Goal: Information Seeking & Learning: Understand process/instructions

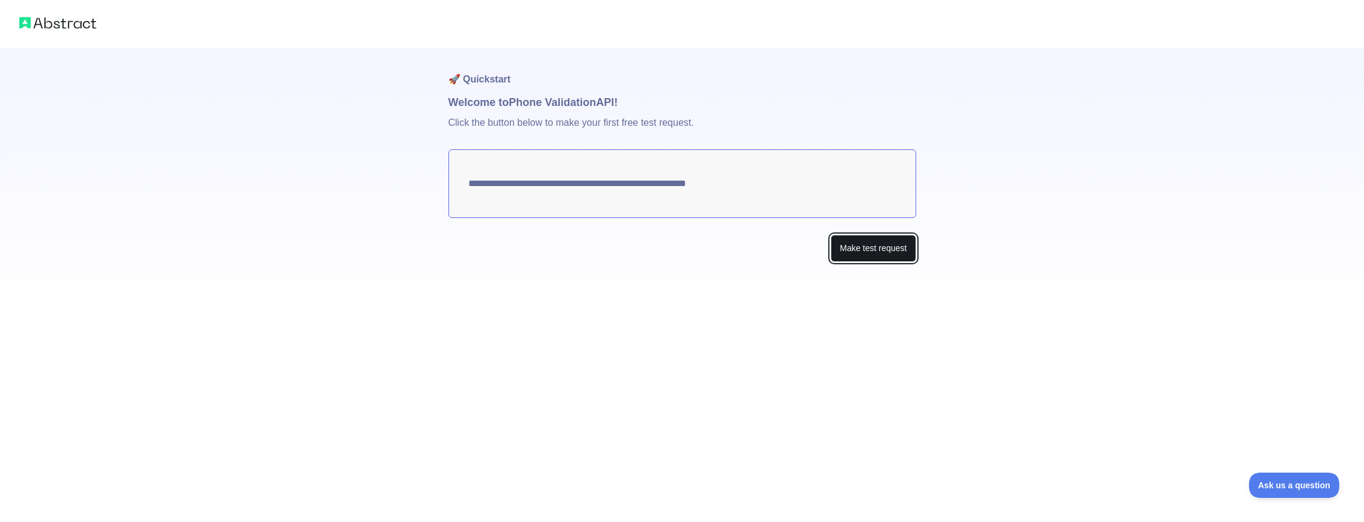
click at [859, 250] on button "Make test request" at bounding box center [873, 248] width 85 height 27
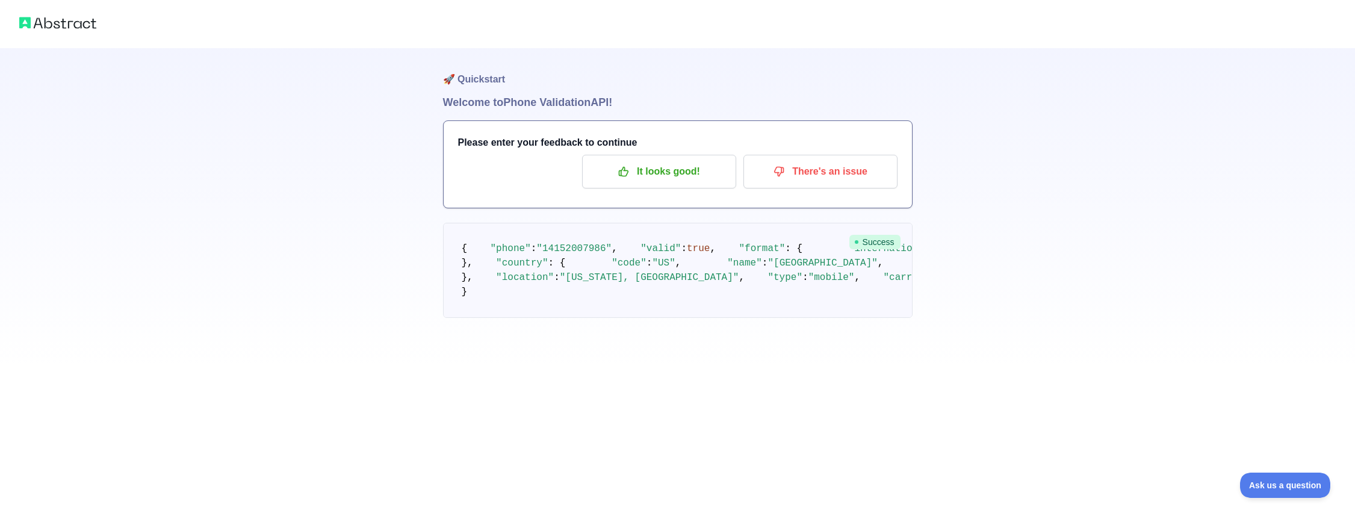
click at [687, 254] on span "true" at bounding box center [698, 248] width 23 height 11
click at [709, 175] on p "It looks good!" at bounding box center [659, 171] width 136 height 20
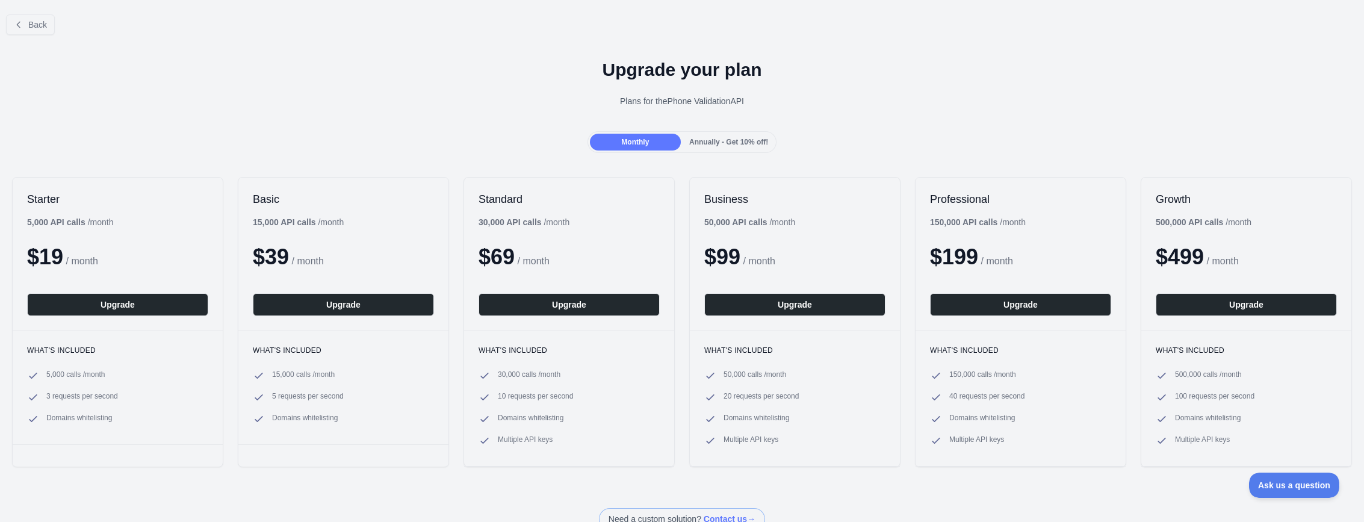
click at [718, 144] on span "Annually - Get 10% off!" at bounding box center [728, 142] width 79 height 8
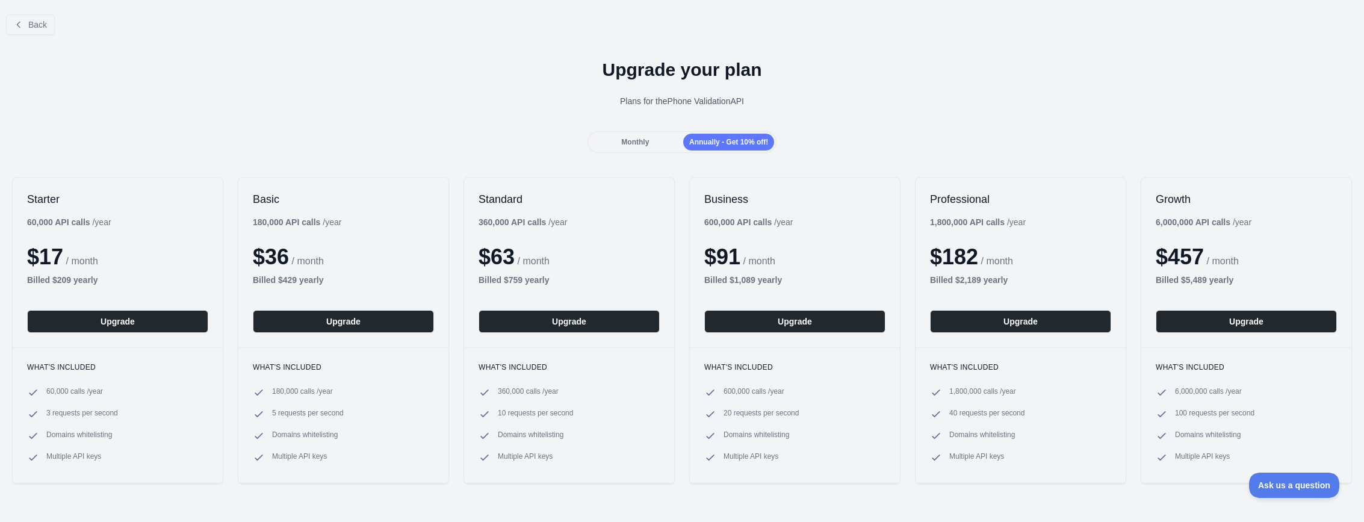
click at [659, 139] on div "Monthly" at bounding box center [635, 142] width 91 height 17
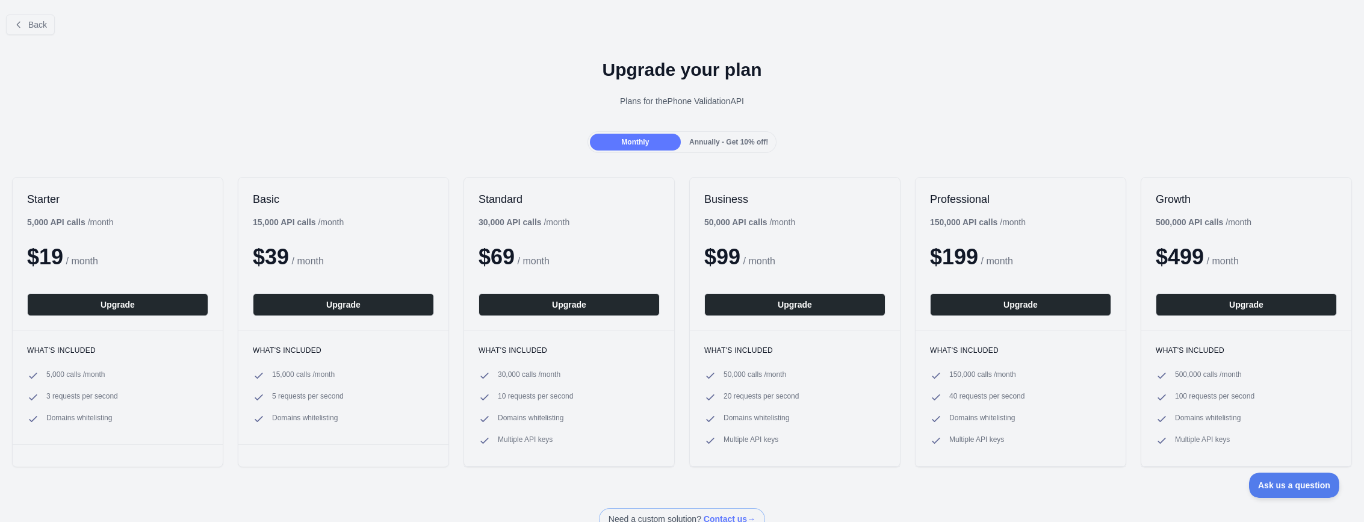
click at [33, 13] on div "Back" at bounding box center [682, 25] width 1364 height 40
click at [34, 16] on button "Back" at bounding box center [30, 24] width 49 height 20
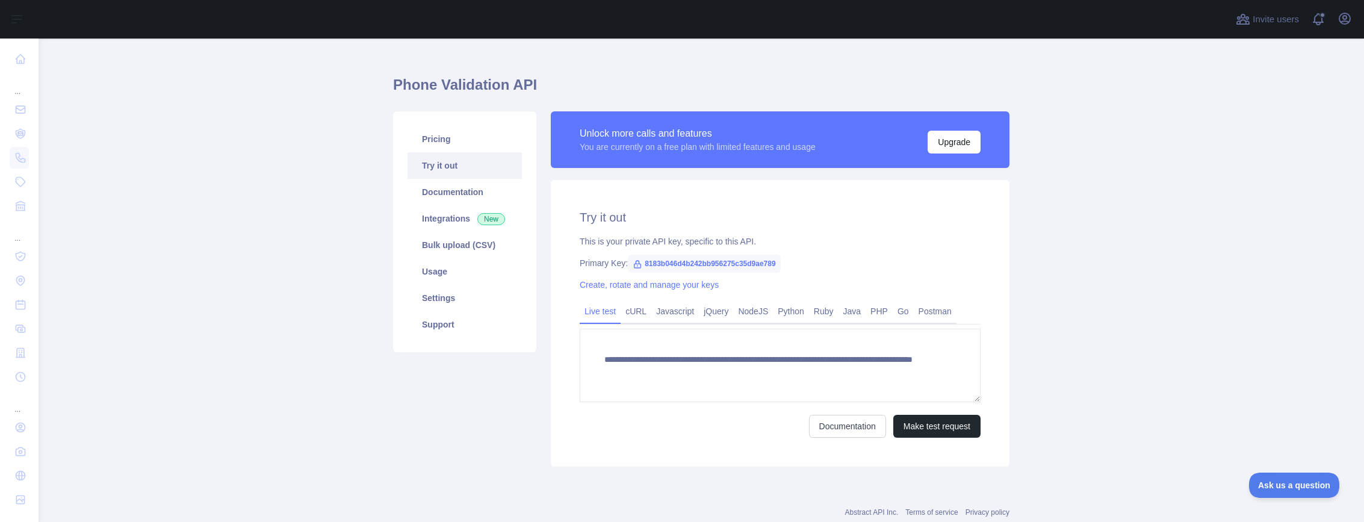
scroll to position [17, 0]
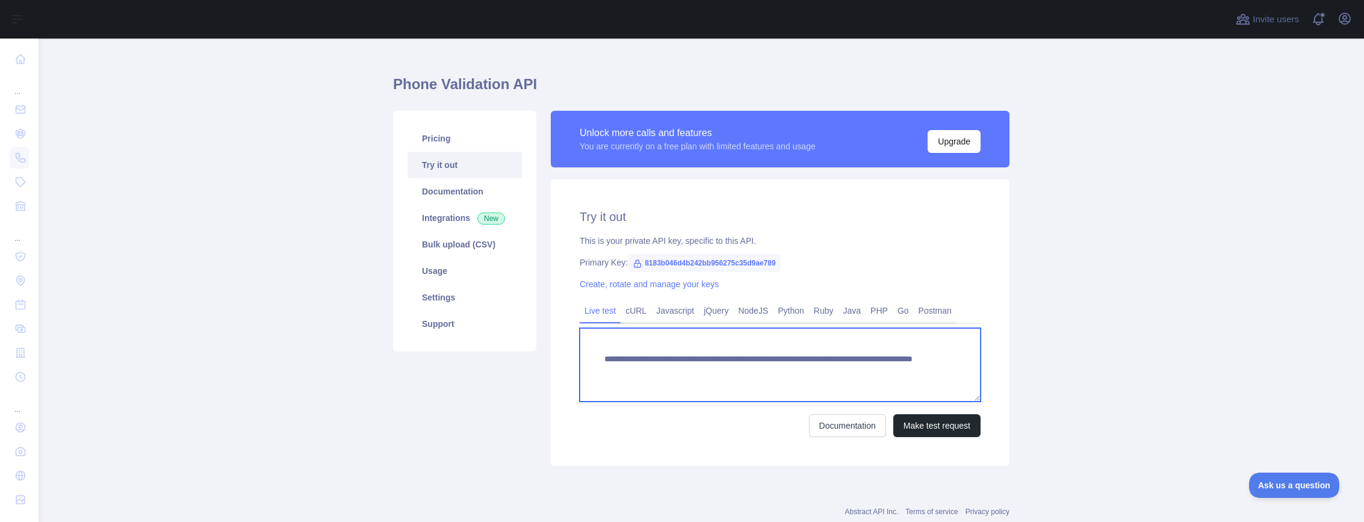
click at [864, 371] on textarea "**********" at bounding box center [780, 364] width 401 height 73
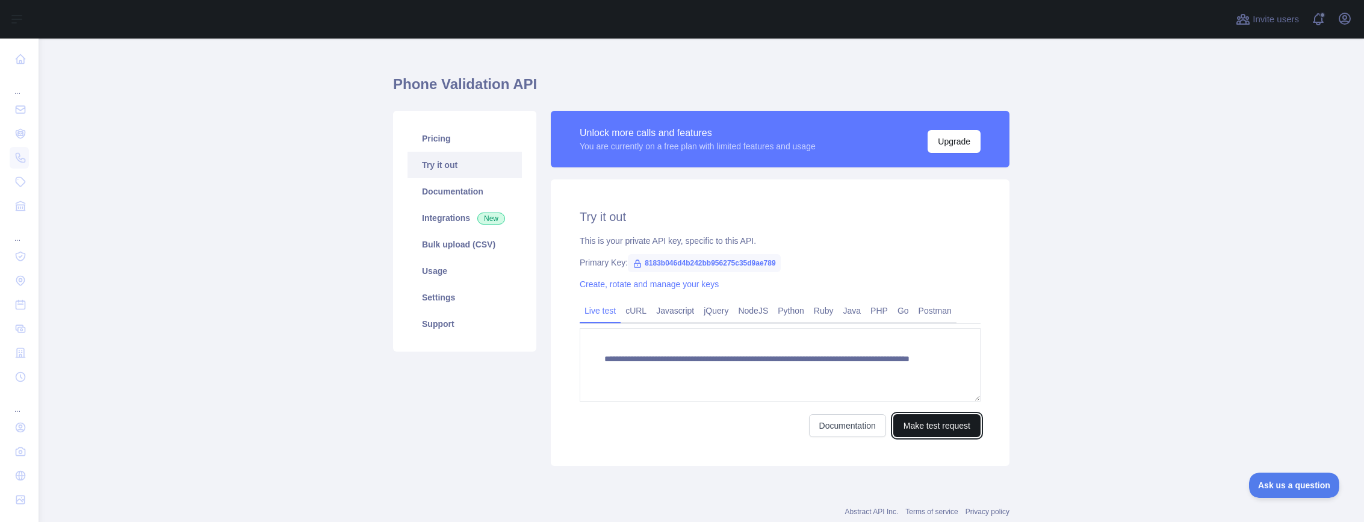
click at [911, 429] on button "Make test request" at bounding box center [936, 425] width 87 height 23
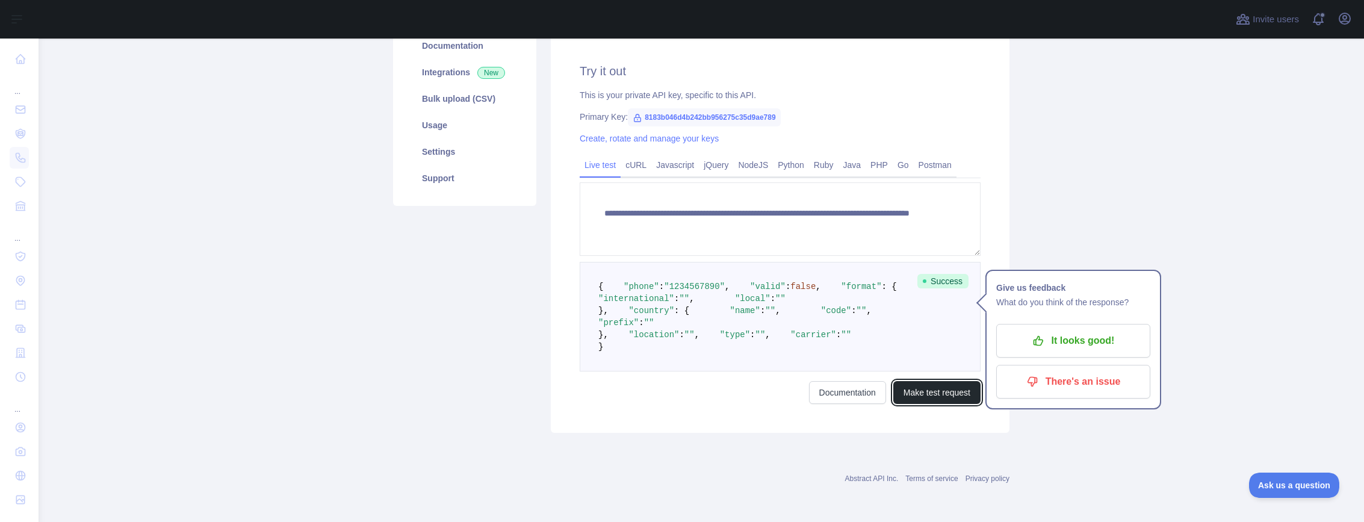
scroll to position [156, 0]
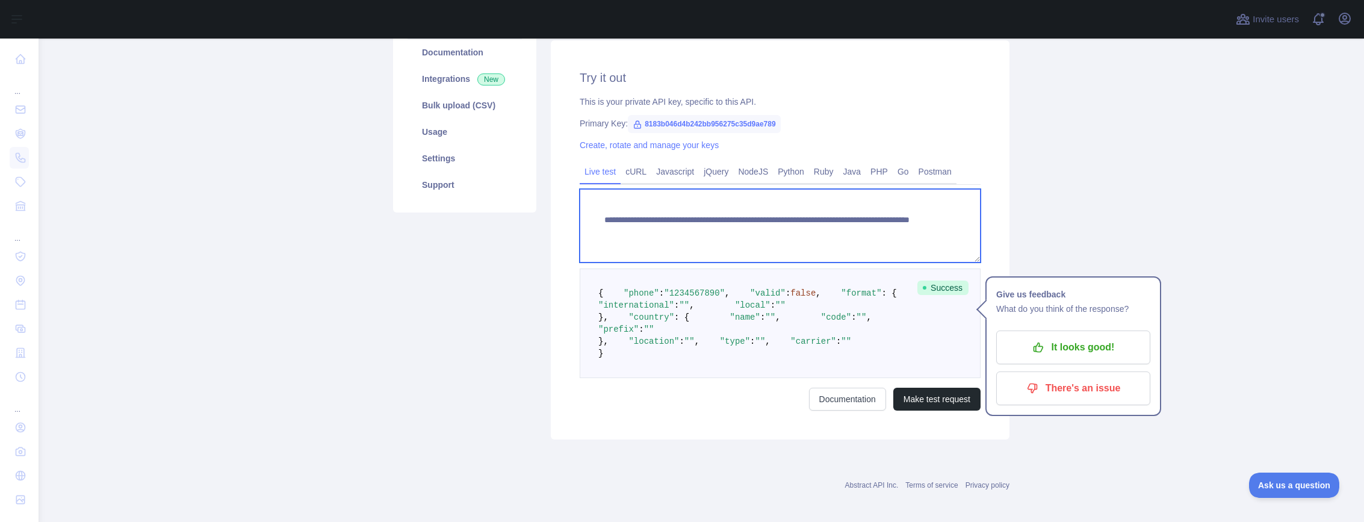
click at [856, 229] on textarea "**********" at bounding box center [780, 225] width 401 height 73
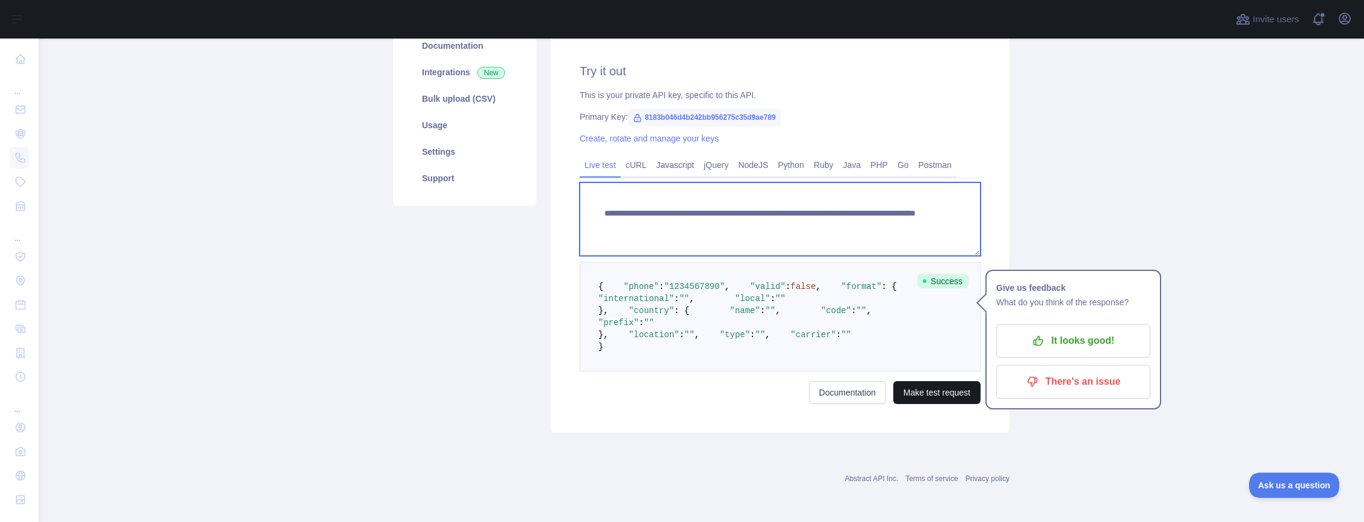
type textarea "**********"
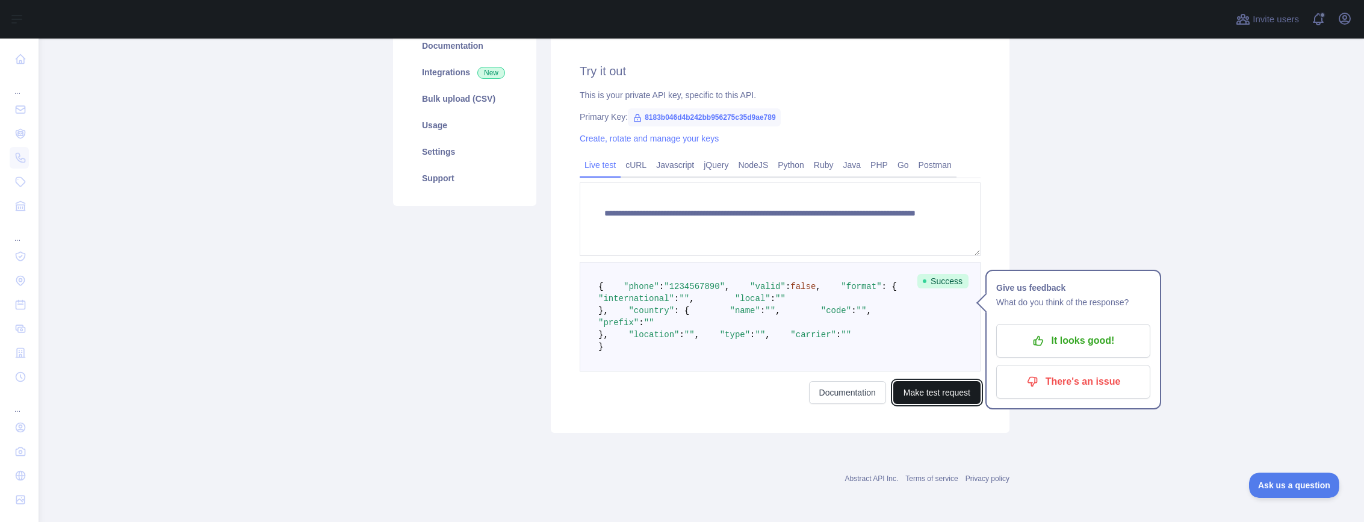
click at [927, 404] on button "Make test request" at bounding box center [936, 392] width 87 height 23
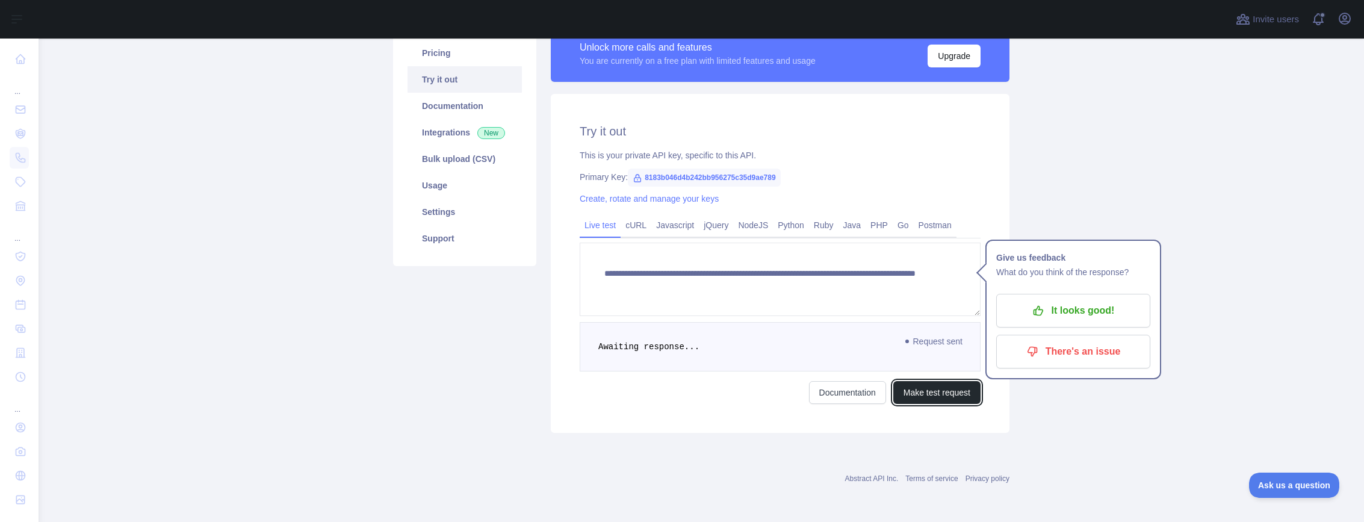
scroll to position [221, 0]
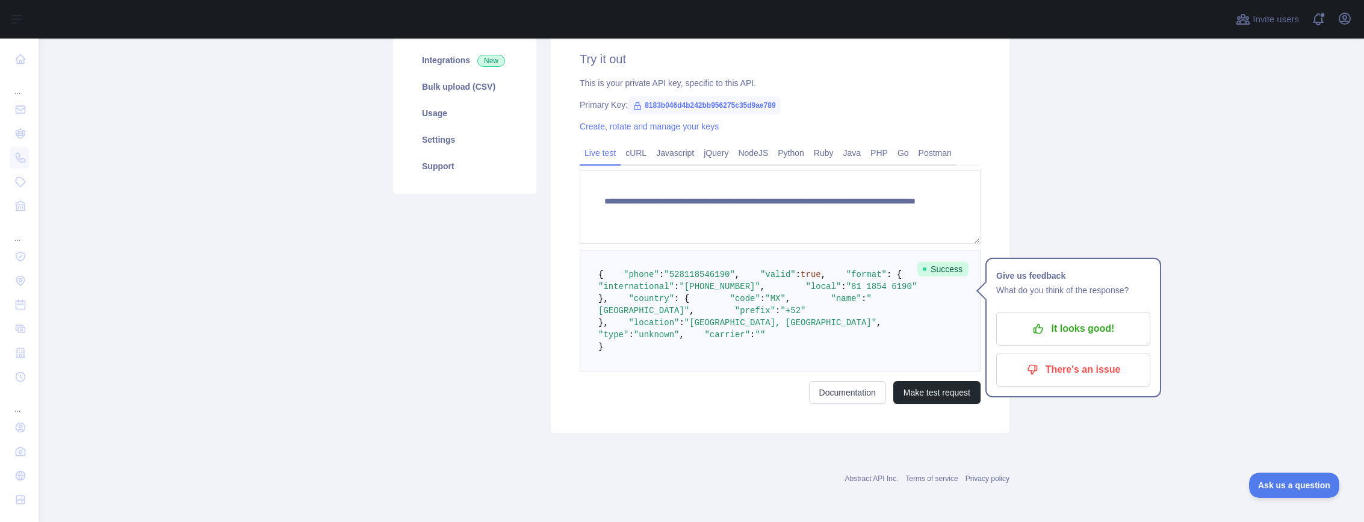
click at [690, 315] on span ""[GEOGRAPHIC_DATA]"" at bounding box center [734, 305] width 273 height 22
click at [704, 327] on span ""[GEOGRAPHIC_DATA], [GEOGRAPHIC_DATA]"" at bounding box center [780, 323] width 192 height 10
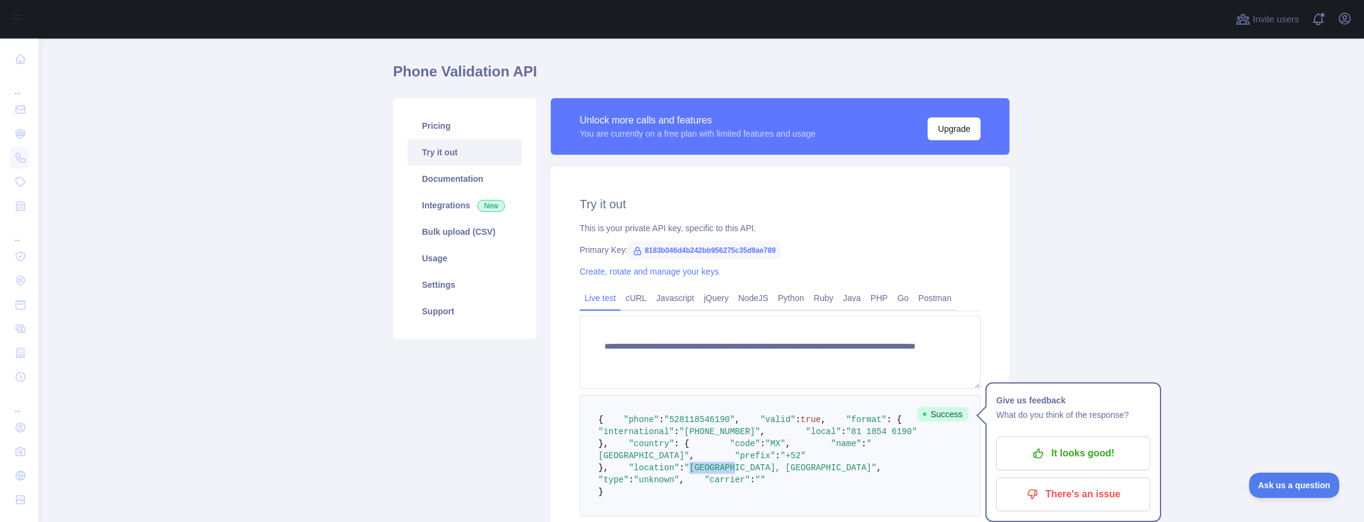
scroll to position [28, 0]
click at [463, 182] on link "Documentation" at bounding box center [465, 180] width 114 height 26
